Goal: Task Accomplishment & Management: Use online tool/utility

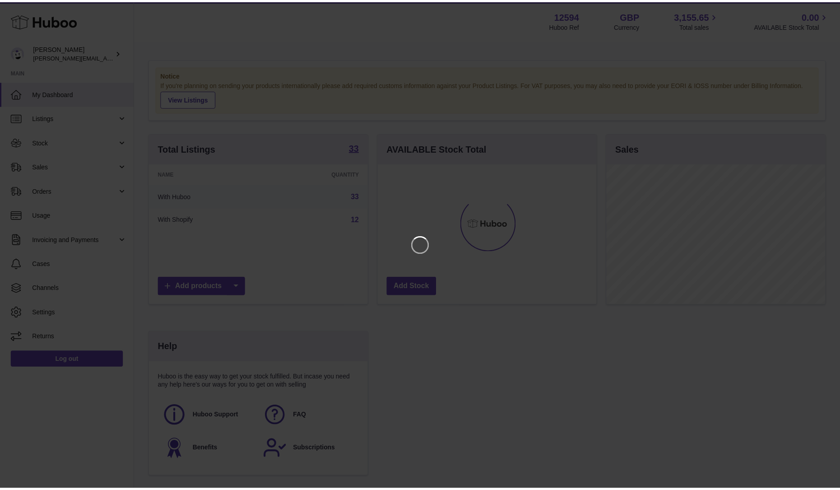
scroll to position [141, 221]
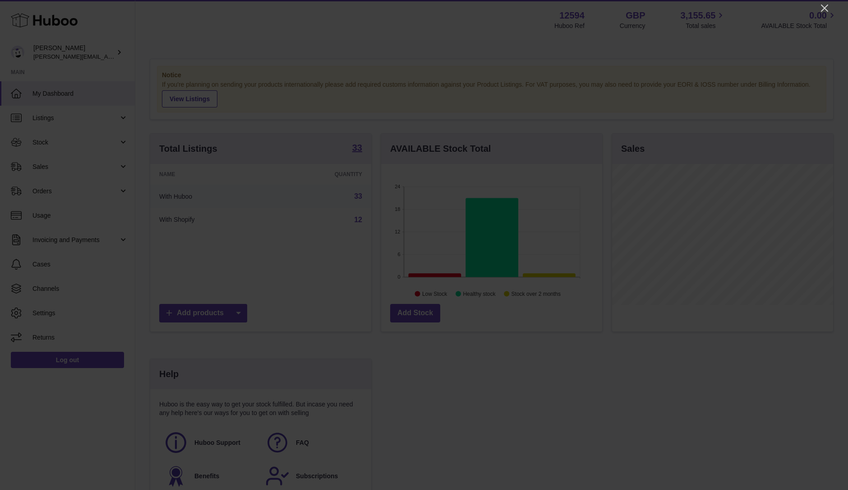
click at [818, 6] on div at bounding box center [424, 245] width 848 height 490
click at [821, 7] on icon "Close" at bounding box center [825, 8] width 11 height 11
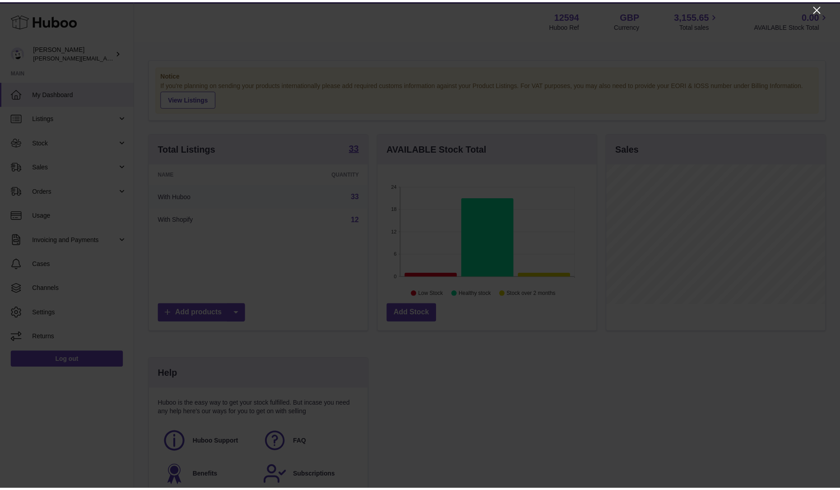
scroll to position [451136, 451058]
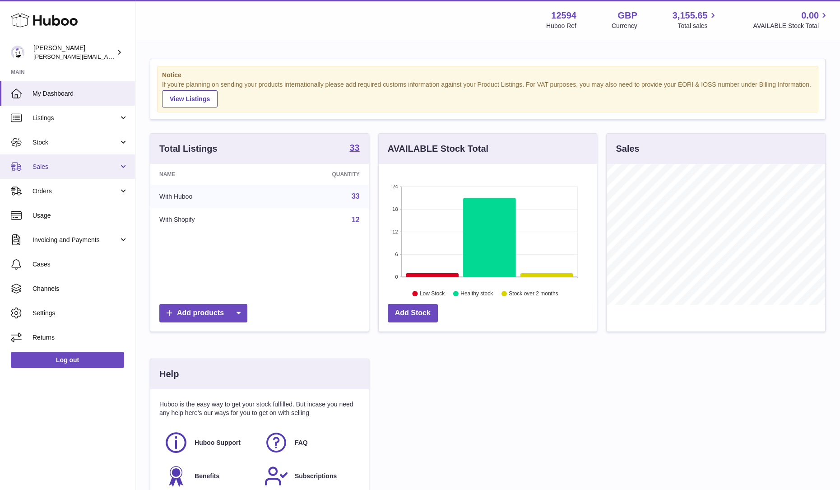
click at [57, 167] on span "Sales" at bounding box center [75, 166] width 86 height 9
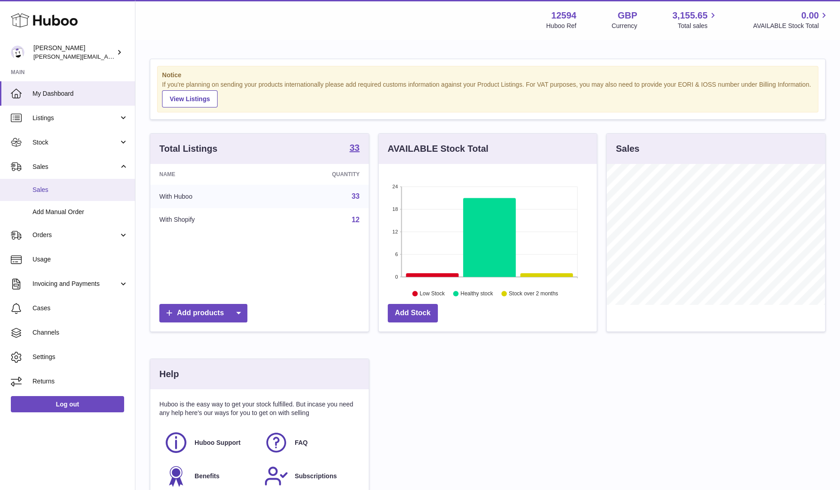
click at [48, 196] on link "Sales" at bounding box center [67, 190] width 135 height 22
click at [54, 191] on span "Sales" at bounding box center [80, 189] width 96 height 9
click at [40, 191] on span "Sales" at bounding box center [80, 189] width 96 height 9
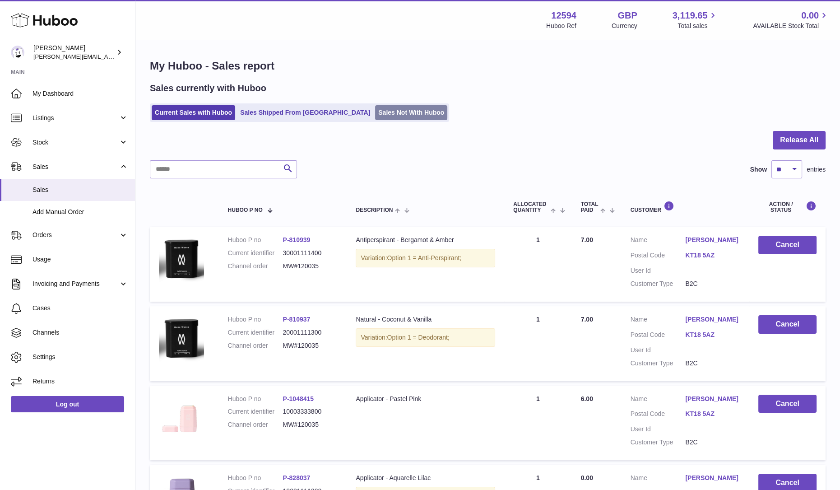
click at [375, 115] on link "Sales Not With Huboo" at bounding box center [411, 112] width 72 height 15
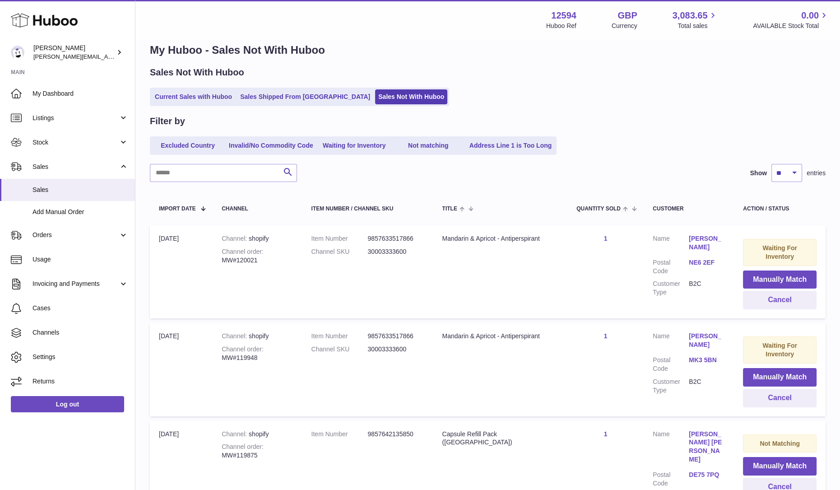
scroll to position [112, 0]
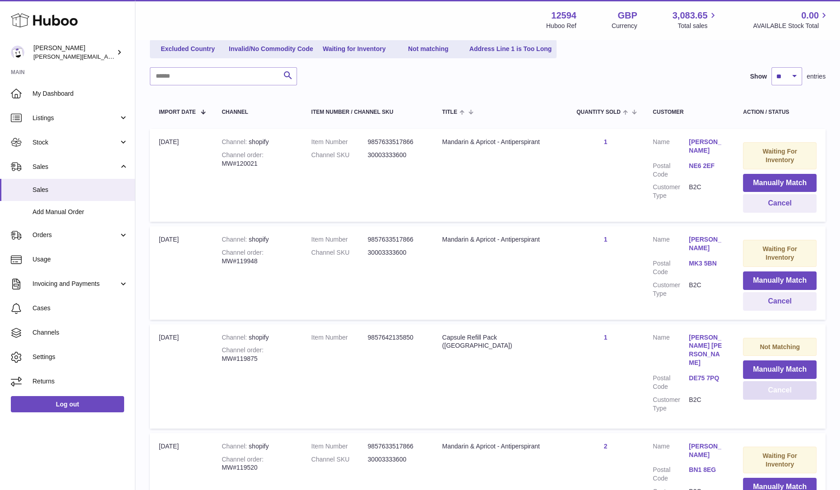
click at [778, 381] on button "Cancel" at bounding box center [780, 390] width 74 height 19
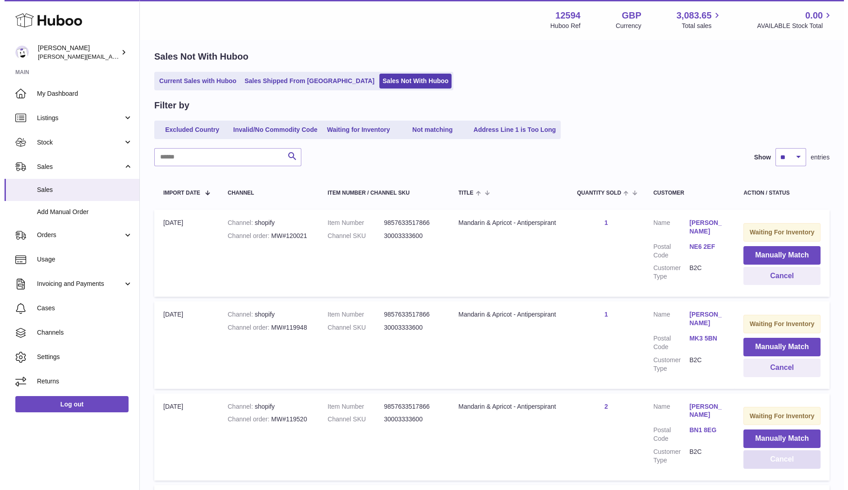
scroll to position [0, 0]
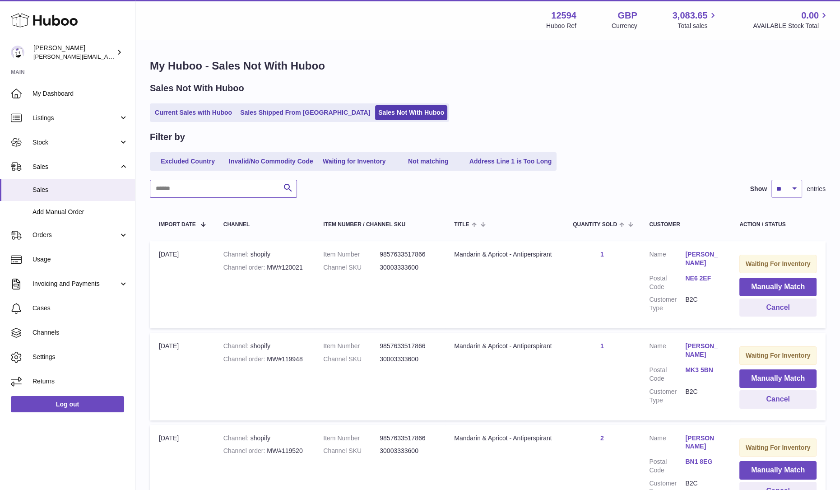
click at [234, 188] on input "text" at bounding box center [223, 189] width 147 height 18
paste input "*********"
type input "*********"
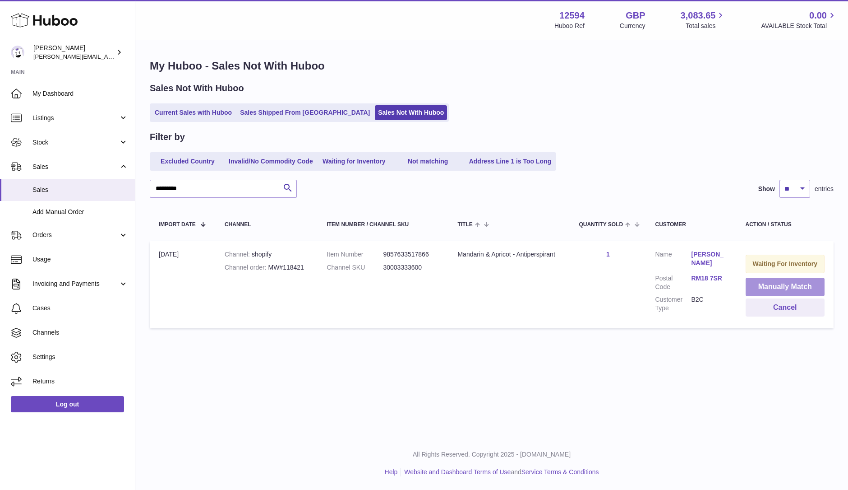
click at [782, 288] on button "Manually Match" at bounding box center [785, 287] width 79 height 19
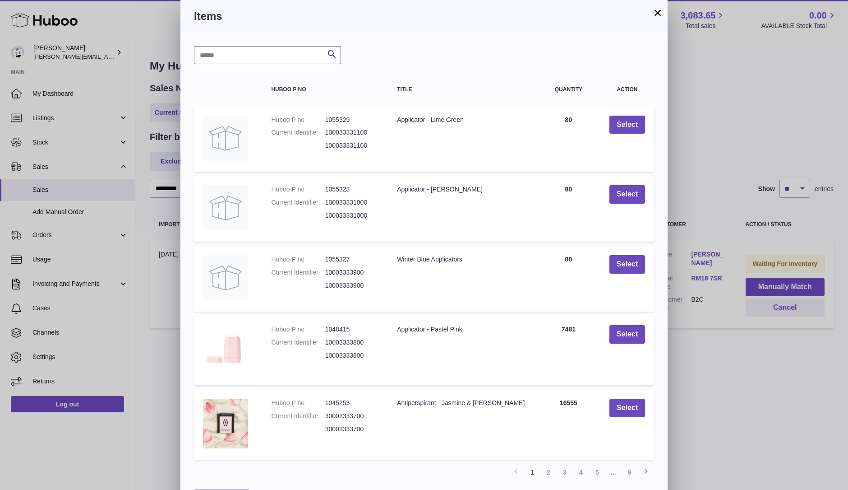
click at [282, 61] on input "text" at bounding box center [267, 55] width 147 height 18
type input "****"
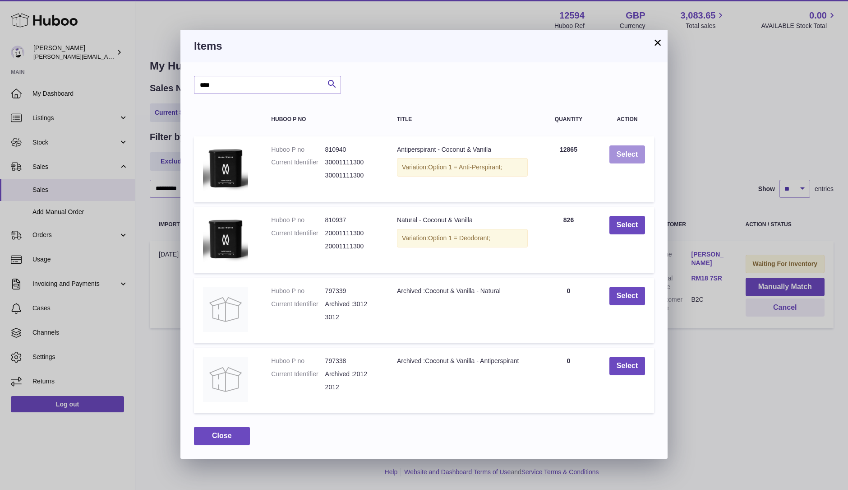
click at [627, 157] on button "Select" at bounding box center [628, 154] width 36 height 19
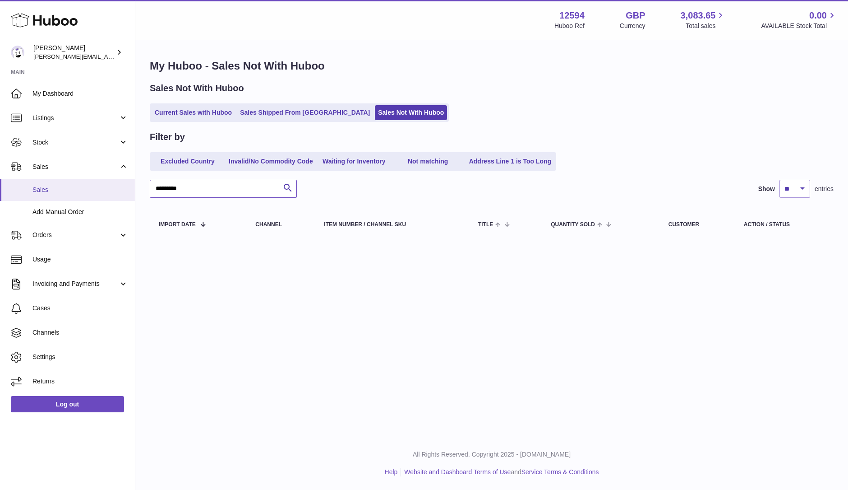
drag, startPoint x: 219, startPoint y: 193, endPoint x: 65, endPoint y: 184, distance: 153.7
click at [65, 184] on div "Huboo Owen Machon owen@wearemakewaves.com Main My Dashboard Listings Not with H…" at bounding box center [424, 245] width 848 height 490
paste input "text"
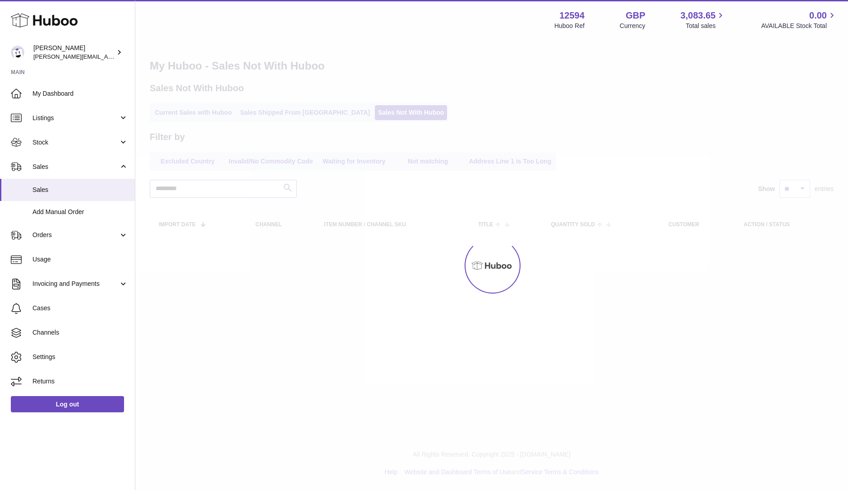
type input "*********"
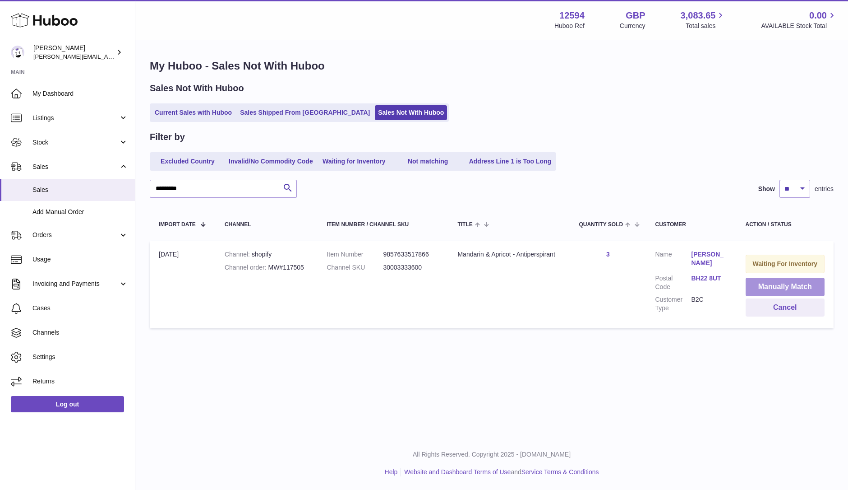
click at [776, 287] on button "Manually Match" at bounding box center [785, 287] width 79 height 19
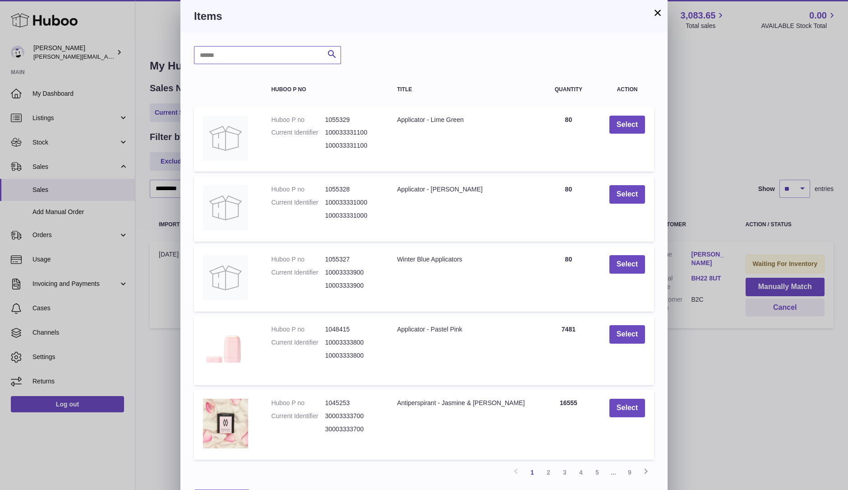
click at [258, 60] on input "text" at bounding box center [267, 55] width 147 height 18
type input "****"
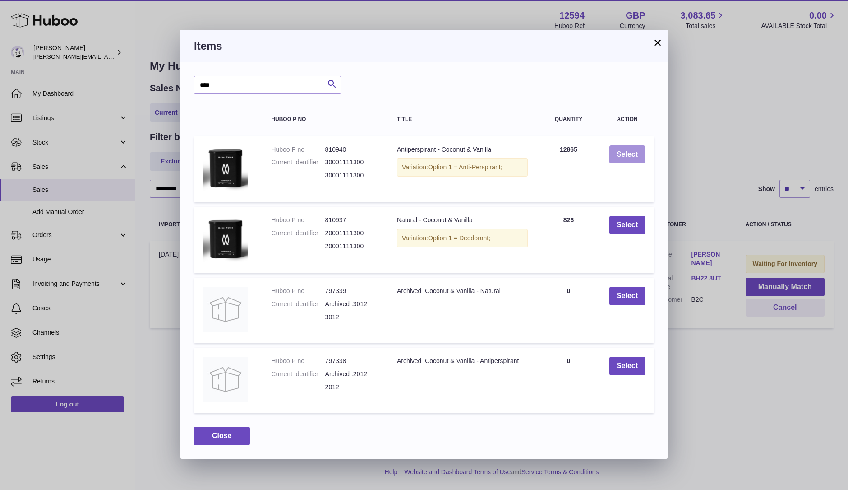
click at [614, 155] on button "Select" at bounding box center [628, 154] width 36 height 19
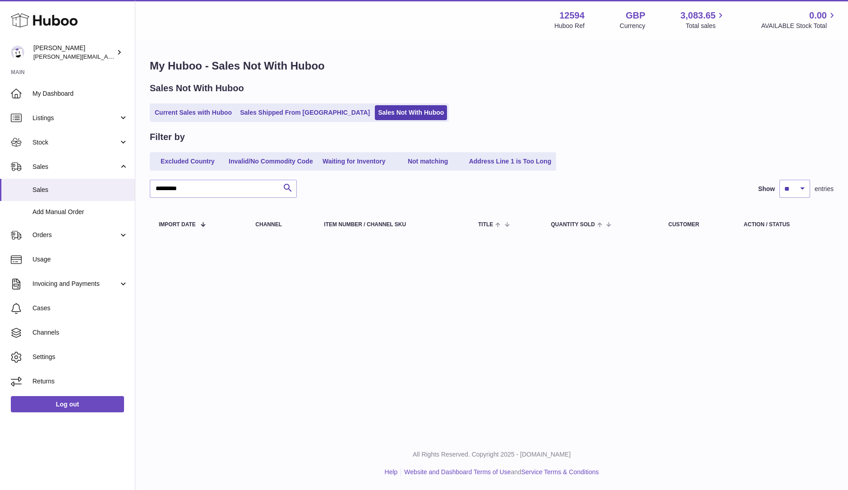
click at [485, 314] on div "Menu Huboo 12594 Huboo Ref GBP Currency 3,083.65 Total sales 0.00 AVAILABLE Sto…" at bounding box center [491, 218] width 713 height 436
